Goal: Information Seeking & Learning: Learn about a topic

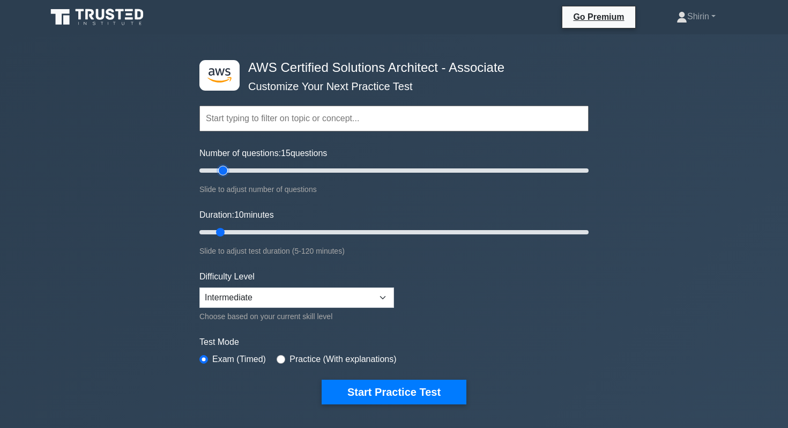
drag, startPoint x: 213, startPoint y: 171, endPoint x: 226, endPoint y: 172, distance: 12.4
type input "15"
click at [226, 172] on input "Number of questions: 15 questions" at bounding box center [394, 170] width 389 height 13
drag, startPoint x: 222, startPoint y: 230, endPoint x: 236, endPoint y: 230, distance: 14.5
type input "15"
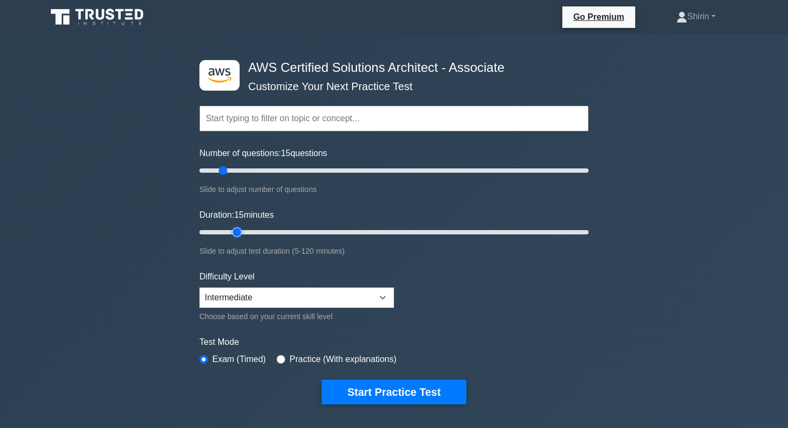
click at [236, 230] on input "Duration: 15 minutes" at bounding box center [394, 232] width 389 height 13
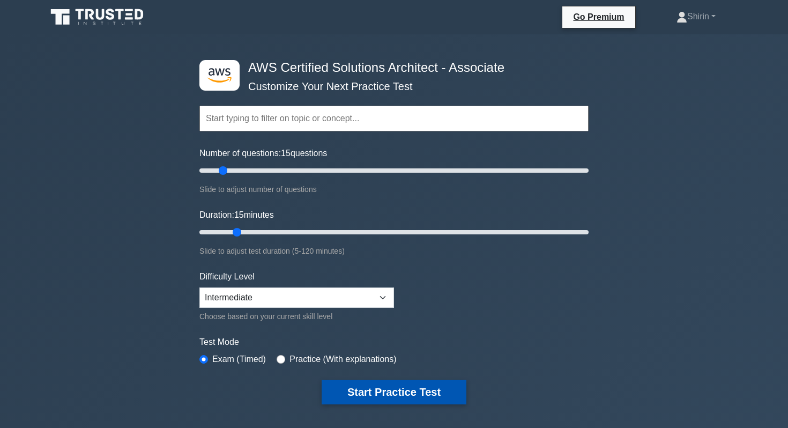
click at [399, 393] on button "Start Practice Test" at bounding box center [394, 392] width 145 height 25
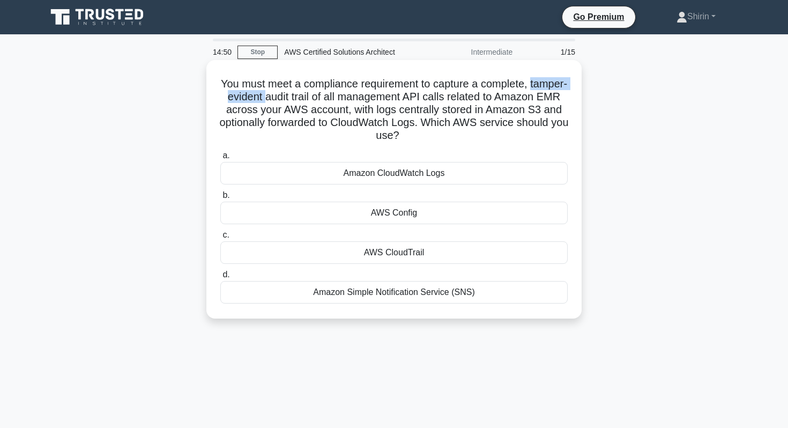
drag, startPoint x: 531, startPoint y: 83, endPoint x: 264, endPoint y: 94, distance: 267.3
click at [264, 94] on h5 "You must meet a compliance requirement to capture a complete, tamper-evident au…" at bounding box center [394, 109] width 350 height 65
copy h5 "tamper-evident"
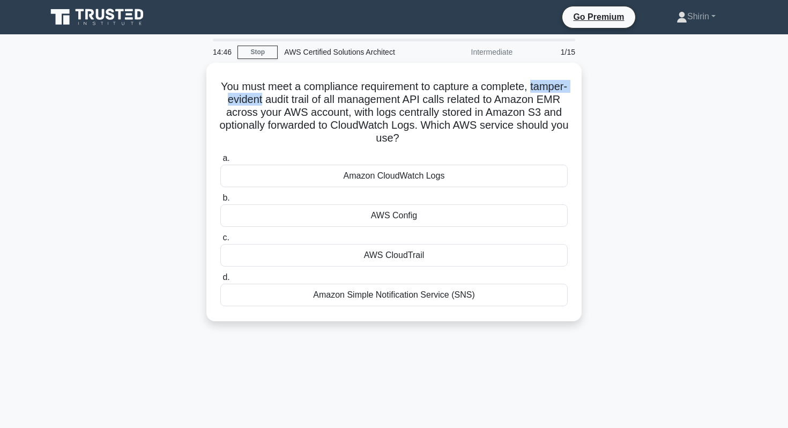
click at [122, 99] on div "You must meet a compliance requirement to capture a complete, tamper-evident au…" at bounding box center [394, 198] width 708 height 271
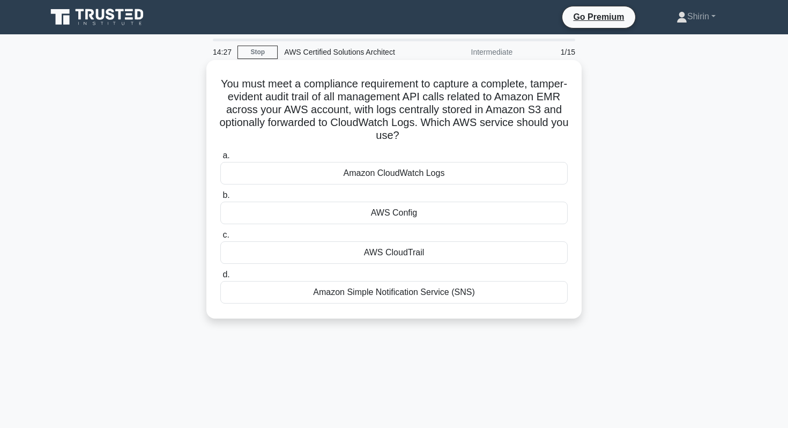
click at [333, 261] on div "AWS CloudTrail" at bounding box center [394, 252] width 348 height 23
click at [220, 239] on input "c. AWS CloudTrail" at bounding box center [220, 235] width 0 height 7
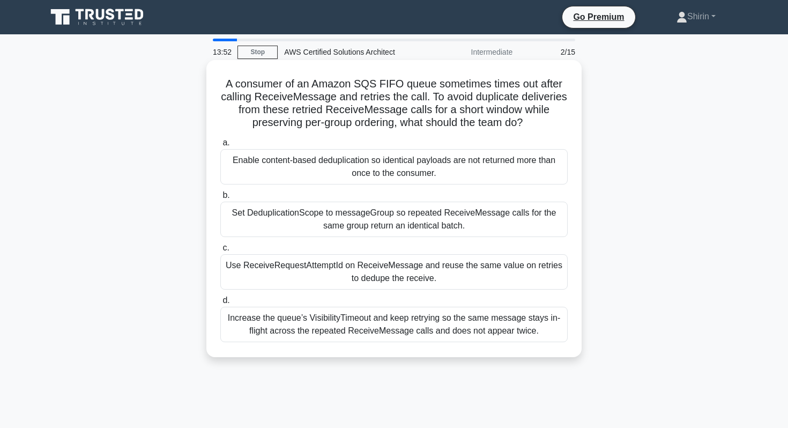
click at [289, 330] on div "Increase the queue’s VisibilityTimeout and keep retrying so the same message st…" at bounding box center [394, 324] width 348 height 35
click at [220, 304] on input "d. Increase the queue’s VisibilityTimeout and keep retrying so the same message…" at bounding box center [220, 300] width 0 height 7
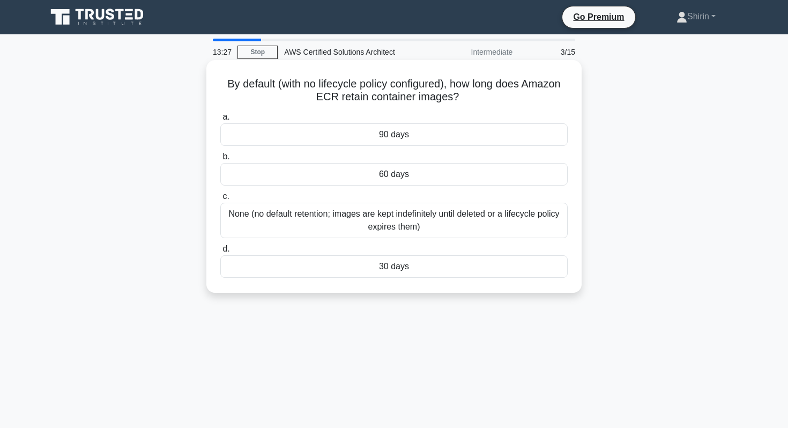
click at [258, 230] on div "None (no default retention; images are kept indefinitely until deleted or a lif…" at bounding box center [394, 220] width 348 height 35
click at [220, 200] on input "c. None (no default retention; images are kept indefinitely until deleted or a …" at bounding box center [220, 196] width 0 height 7
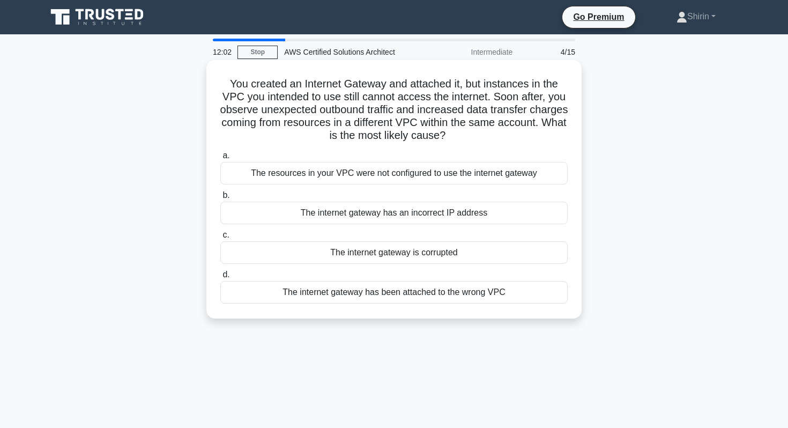
click at [265, 296] on div "The internet gateway has been attached to the wrong VPC" at bounding box center [394, 292] width 348 height 23
click at [220, 278] on input "d. The internet gateway has been attached to the wrong VPC" at bounding box center [220, 274] width 0 height 7
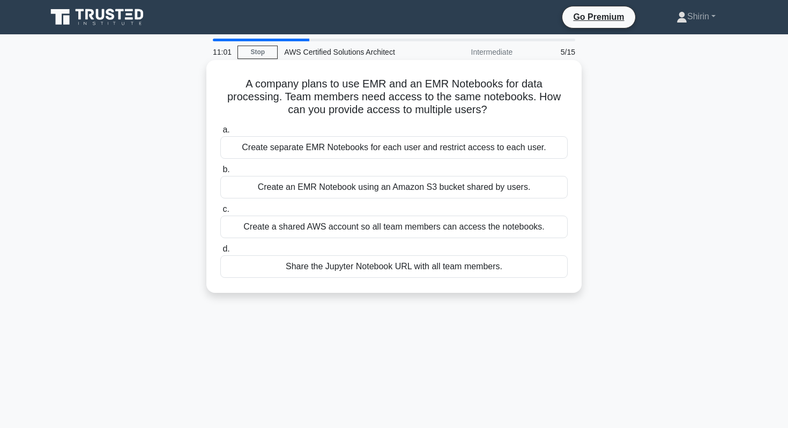
click at [249, 194] on div "Create an EMR Notebook using an Amazon S3 bucket shared by users." at bounding box center [394, 187] width 348 height 23
click at [220, 173] on input "b. Create an EMR Notebook using an Amazon S3 bucket shared by users." at bounding box center [220, 169] width 0 height 7
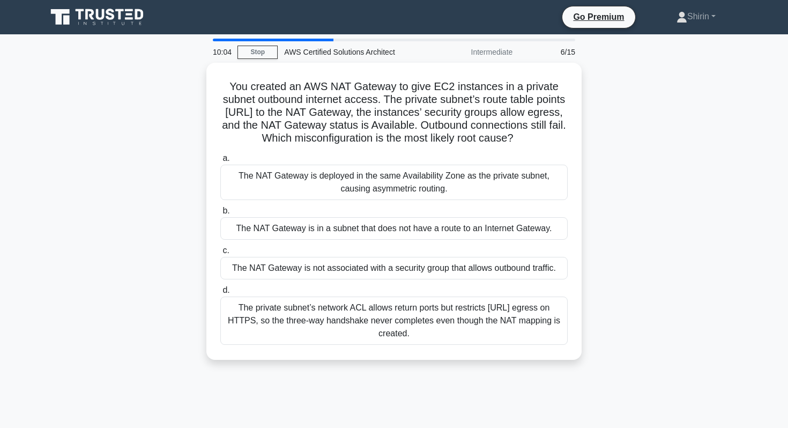
click at [155, 263] on div "You created an AWS NAT Gateway to give EC2 instances in a private subnet outbou…" at bounding box center [394, 218] width 708 height 310
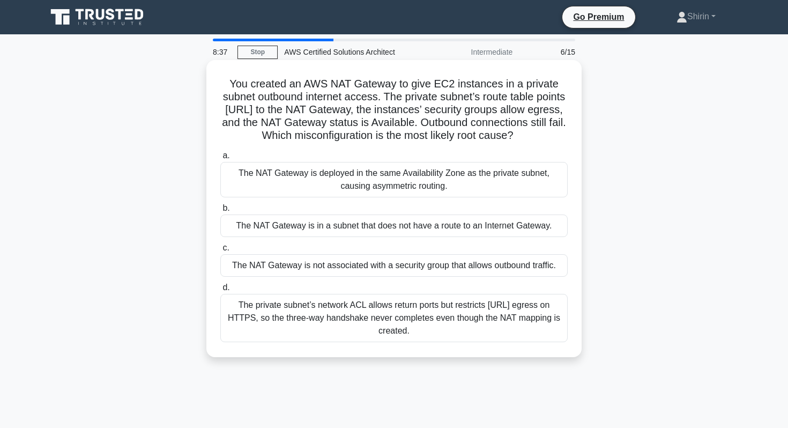
click at [268, 315] on div "The private subnet’s network ACL allows return ports but restricts 0.0.0.0/0 eg…" at bounding box center [394, 318] width 348 height 48
click at [220, 291] on input "d. The private subnet’s network ACL allows return ports but restricts 0.0.0.0/0…" at bounding box center [220, 287] width 0 height 7
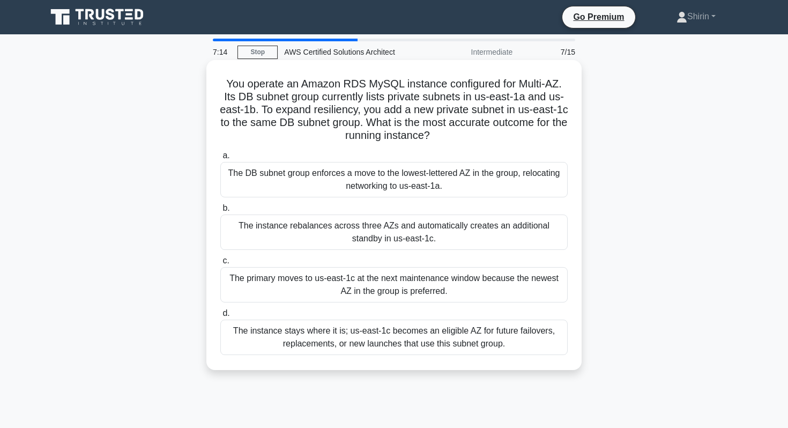
click at [239, 337] on div "The instance stays where it is; us-east-1c becomes an eligible AZ for future fa…" at bounding box center [394, 337] width 348 height 35
click at [220, 317] on input "d. The instance stays where it is; us-east-1c becomes an eligible AZ for future…" at bounding box center [220, 313] width 0 height 7
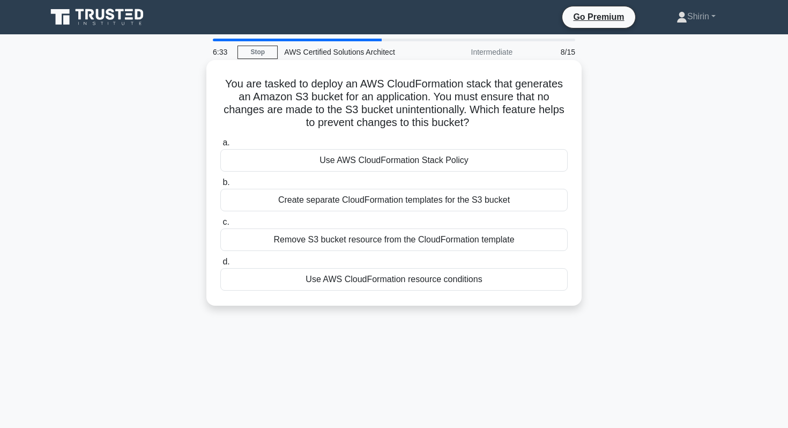
click at [272, 159] on div "Use AWS CloudFormation Stack Policy" at bounding box center [394, 160] width 348 height 23
click at [220, 146] on input "a. Use AWS CloudFormation Stack Policy" at bounding box center [220, 142] width 0 height 7
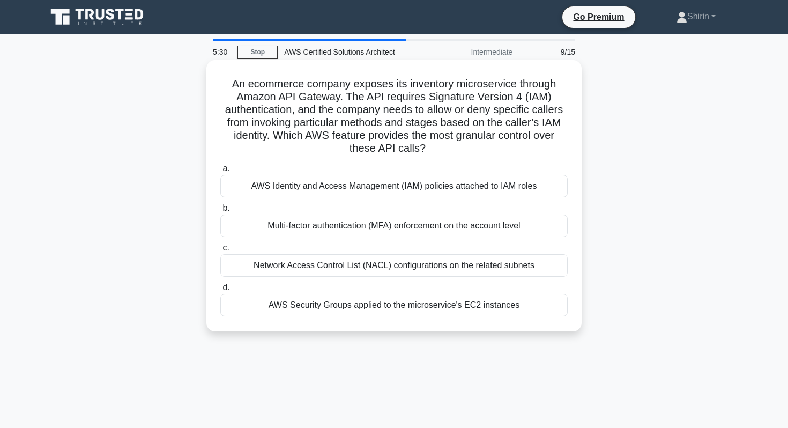
click at [287, 187] on div "AWS Identity and Access Management (IAM) policies attached to IAM roles" at bounding box center [394, 186] width 348 height 23
click at [220, 172] on input "a. AWS Identity and Access Management (IAM) policies attached to IAM roles" at bounding box center [220, 168] width 0 height 7
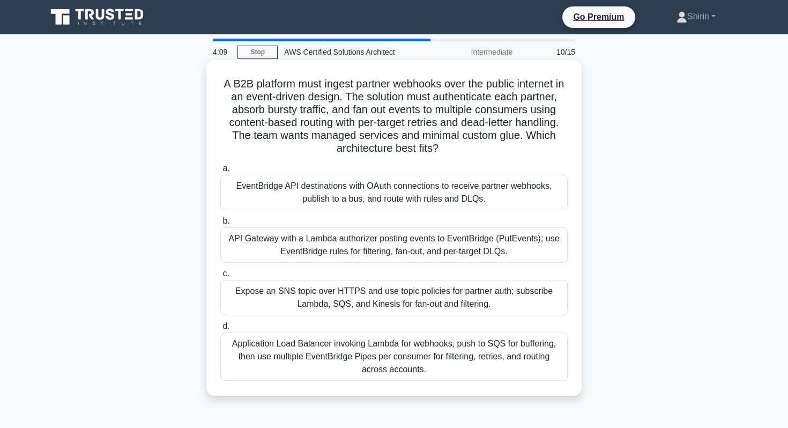
click at [267, 301] on div "Expose an SNS topic over HTTPS and use topic policies for partner auth; subscri…" at bounding box center [394, 297] width 348 height 35
click at [220, 277] on input "c. Expose an SNS topic over HTTPS and use topic policies for partner auth; subs…" at bounding box center [220, 273] width 0 height 7
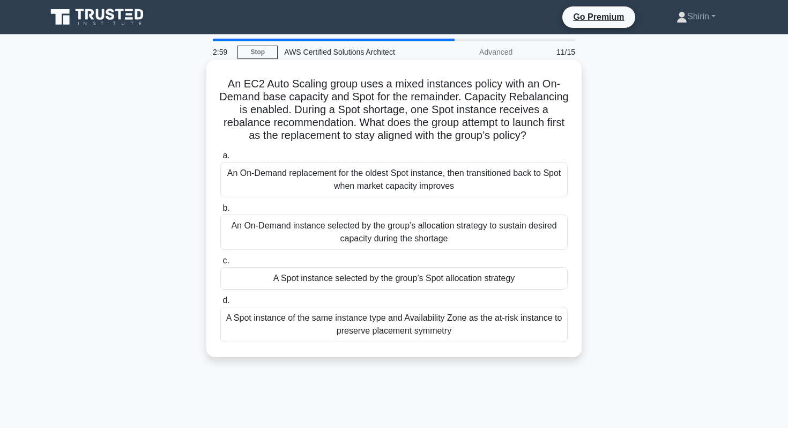
click at [235, 283] on div "A Spot instance selected by the group’s Spot allocation strategy" at bounding box center [394, 278] width 348 height 23
click at [220, 264] on input "c. A Spot instance selected by the group’s Spot allocation strategy" at bounding box center [220, 260] width 0 height 7
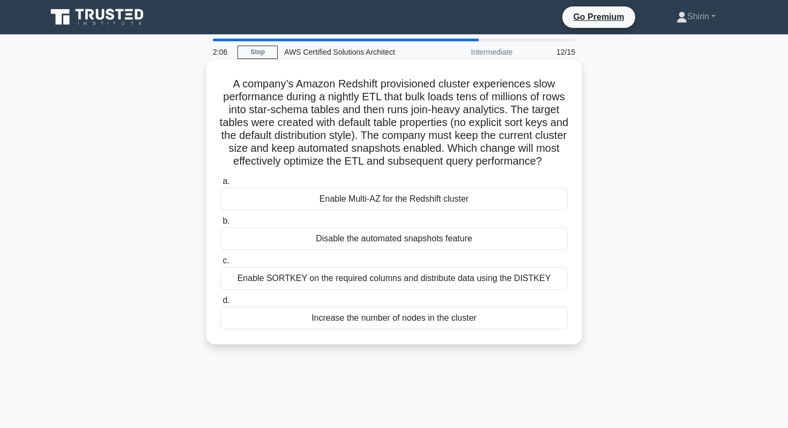
click at [246, 285] on div "Enable SORTKEY on the required columns and distribute data using the DISTKEY" at bounding box center [394, 278] width 348 height 23
click at [220, 264] on input "c. Enable SORTKEY on the required columns and distribute data using the DISTKEY" at bounding box center [220, 260] width 0 height 7
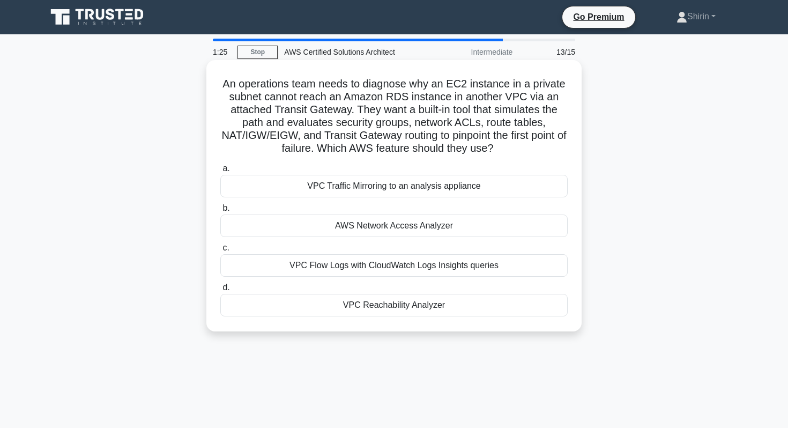
click at [334, 309] on div "VPC Reachability Analyzer" at bounding box center [394, 305] width 348 height 23
click at [220, 291] on input "d. VPC Reachability Analyzer" at bounding box center [220, 287] width 0 height 7
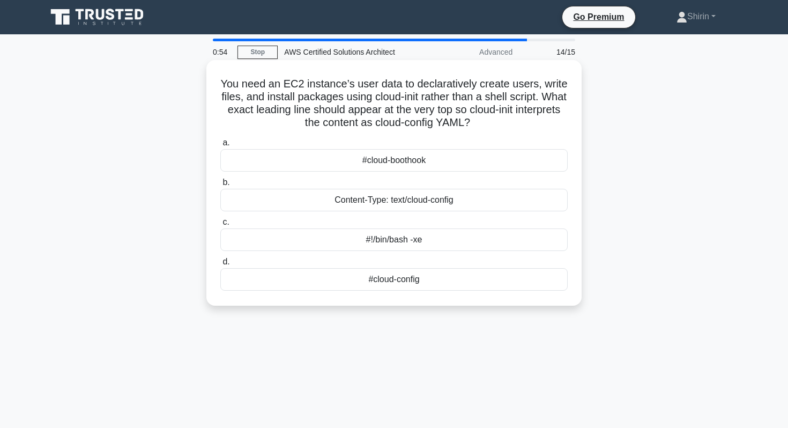
click at [282, 286] on div "#cloud-config" at bounding box center [394, 279] width 348 height 23
click at [220, 265] on input "d. #cloud-config" at bounding box center [220, 262] width 0 height 7
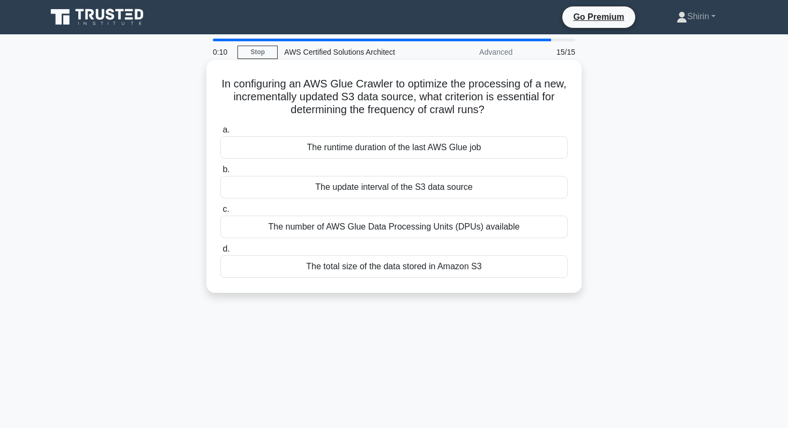
click at [283, 193] on div "The update interval of the S3 data source" at bounding box center [394, 187] width 348 height 23
click at [220, 173] on input "b. The update interval of the S3 data source" at bounding box center [220, 169] width 0 height 7
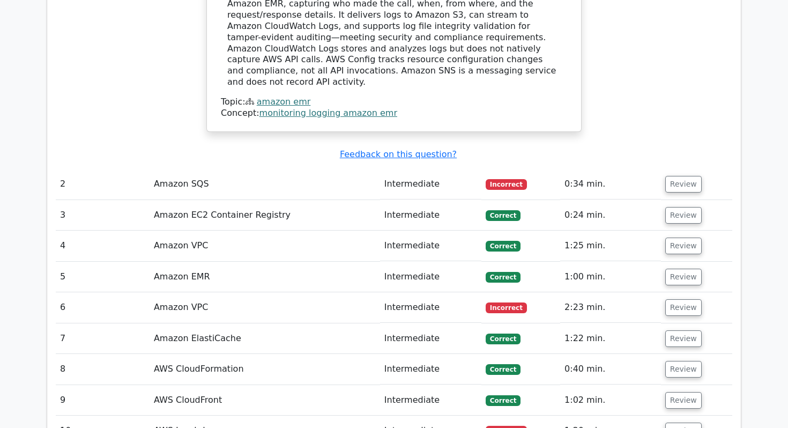
scroll to position [1382, 0]
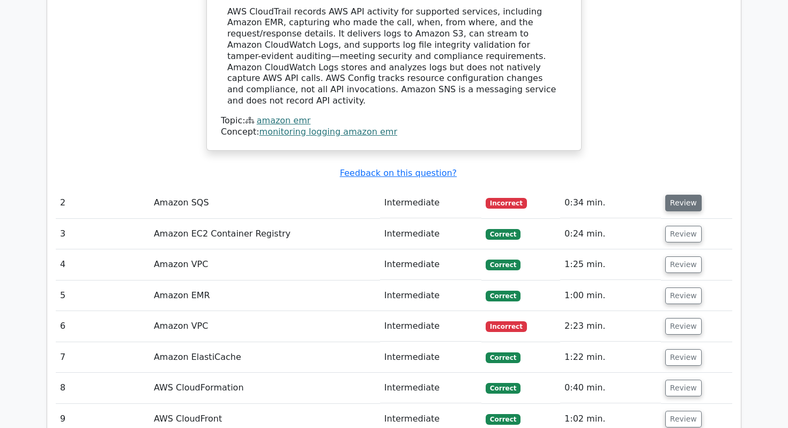
click at [687, 195] on button "Review" at bounding box center [684, 203] width 36 height 17
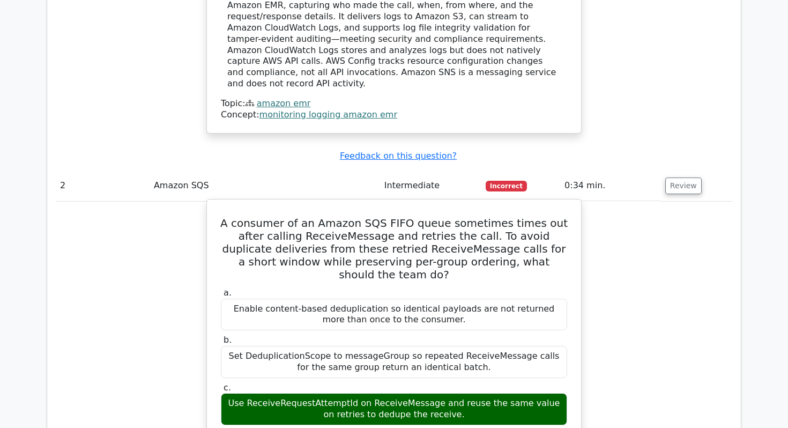
scroll to position [1398, 0]
